Goal: Information Seeking & Learning: Learn about a topic

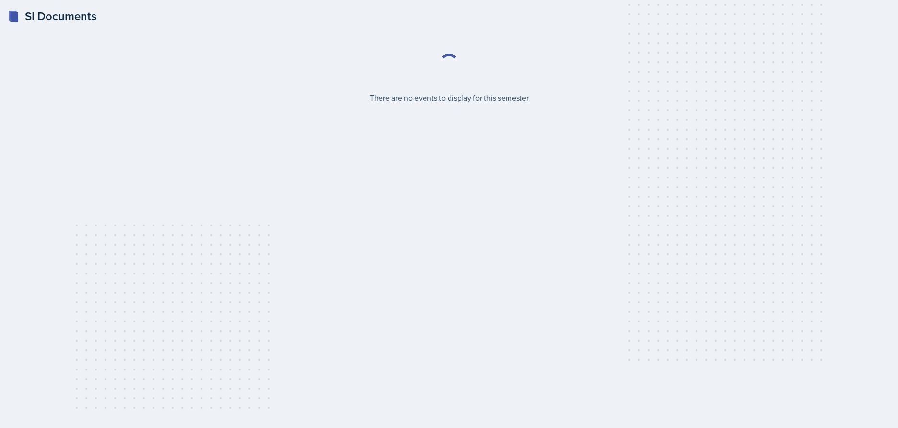
select select "2bed604d-1099-4043-b1bc-2365e8740244"
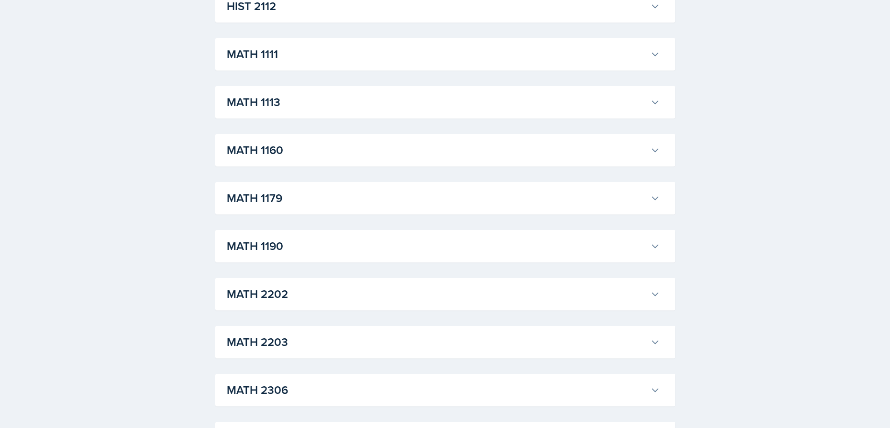
scroll to position [863, 0]
click at [246, 101] on h3 "MATH 1113" at bounding box center [437, 102] width 420 height 17
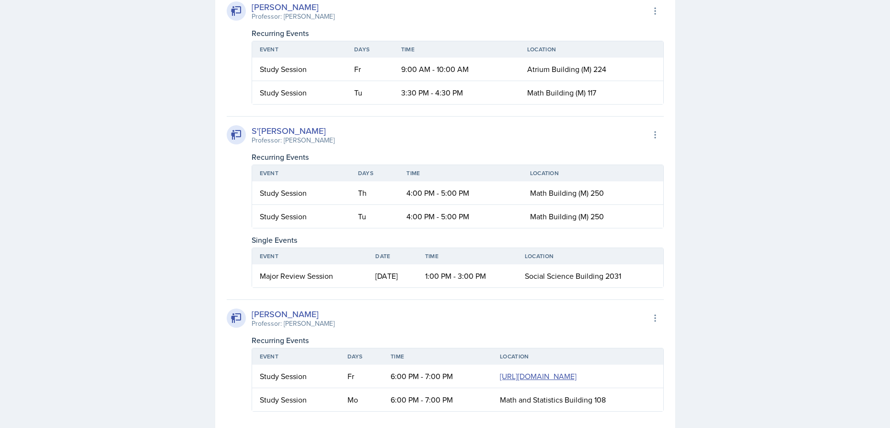
scroll to position [1726, 0]
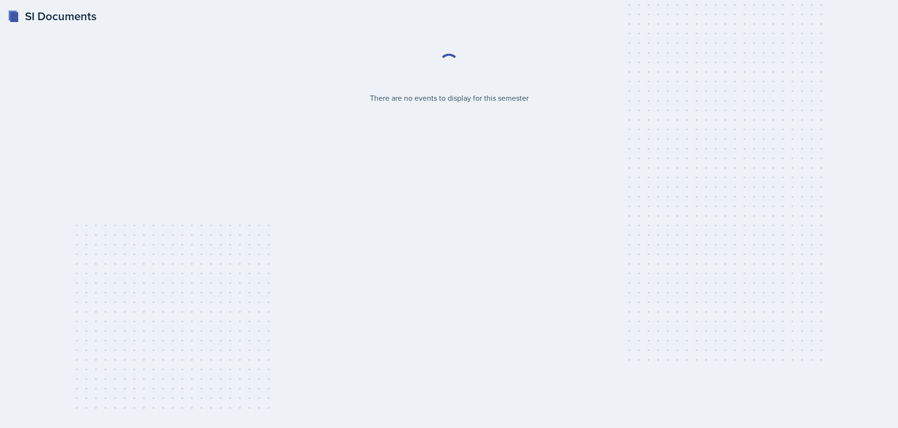
select select "2bed604d-1099-4043-b1bc-2365e8740244"
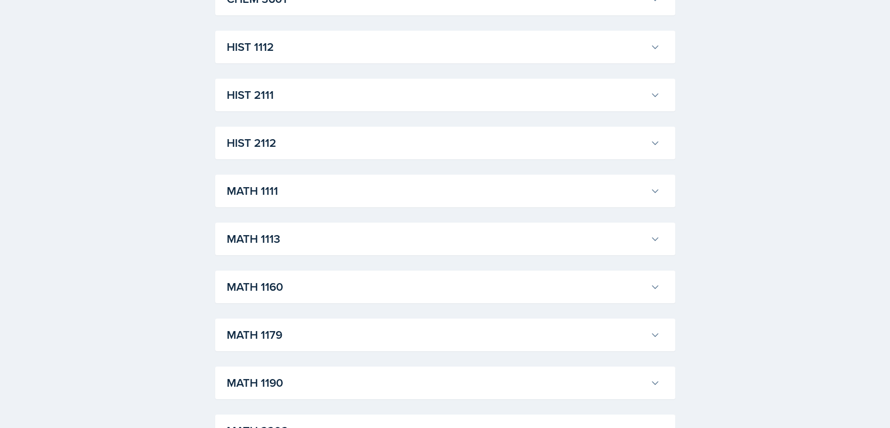
scroll to position [623, 0]
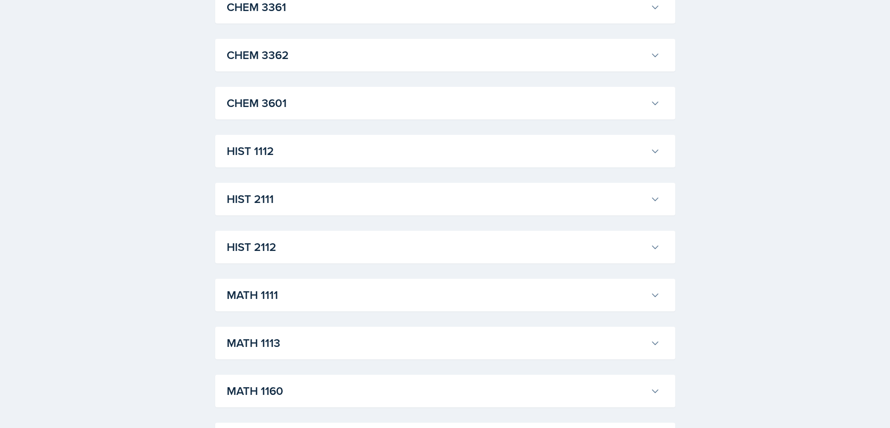
click at [257, 344] on h3 "MATH 1113" at bounding box center [437, 342] width 420 height 17
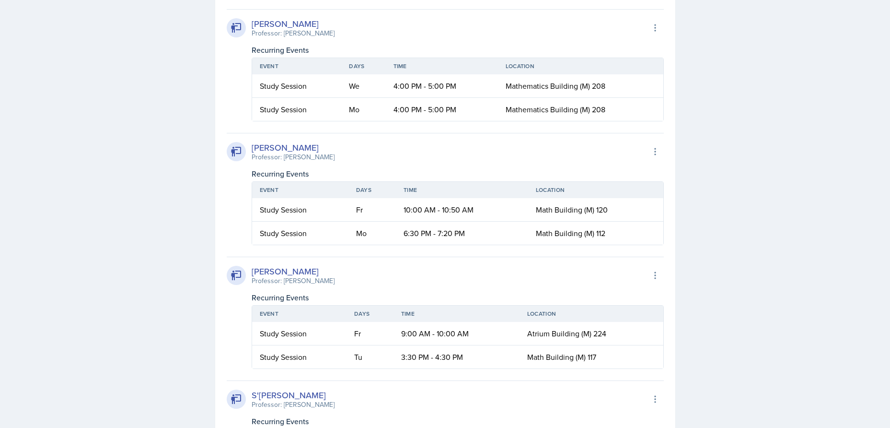
scroll to position [1391, 0]
